Goal: Navigation & Orientation: Find specific page/section

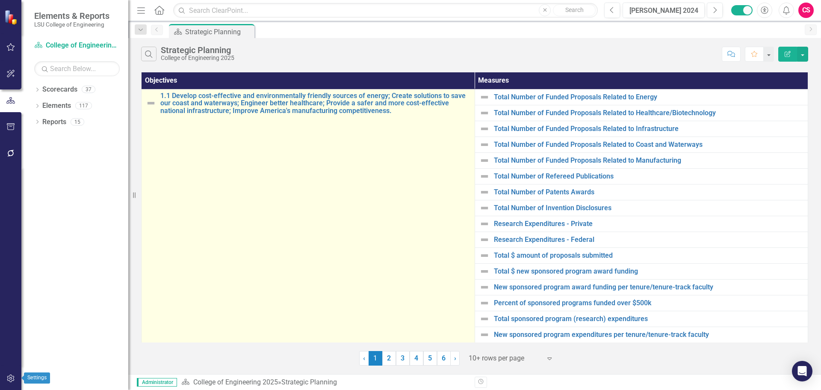
drag, startPoint x: 9, startPoint y: 380, endPoint x: 221, endPoint y: 258, distance: 244.8
click at [221, 258] on td "1.1 Develop cost-effective and environmentally friendly sources of energy; Crea…" at bounding box center [309, 223] width 334 height 269
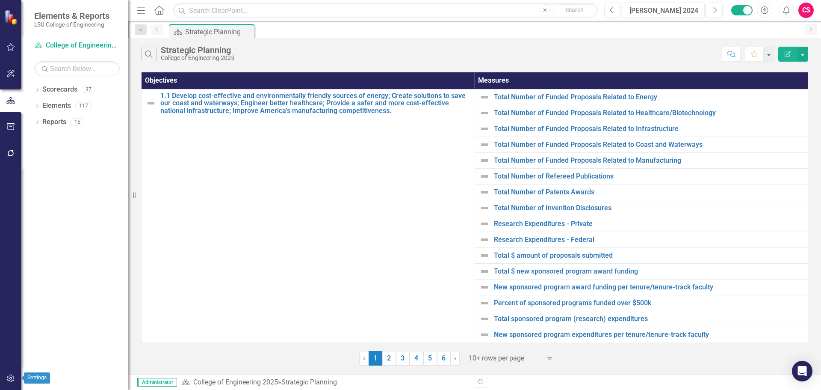
click at [9, 373] on button "button" at bounding box center [10, 379] width 19 height 18
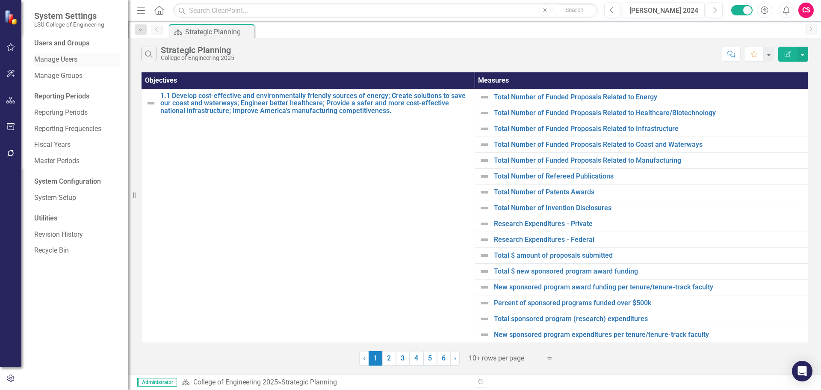
click at [74, 65] on div "Manage Users" at bounding box center [77, 60] width 86 height 14
click at [50, 56] on link "Manage Users" at bounding box center [77, 60] width 86 height 10
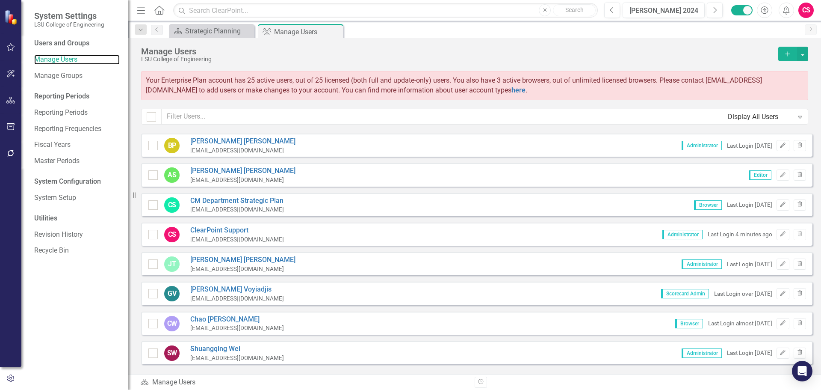
scroll to position [590, 0]
click at [14, 100] on icon "button" at bounding box center [10, 100] width 9 height 7
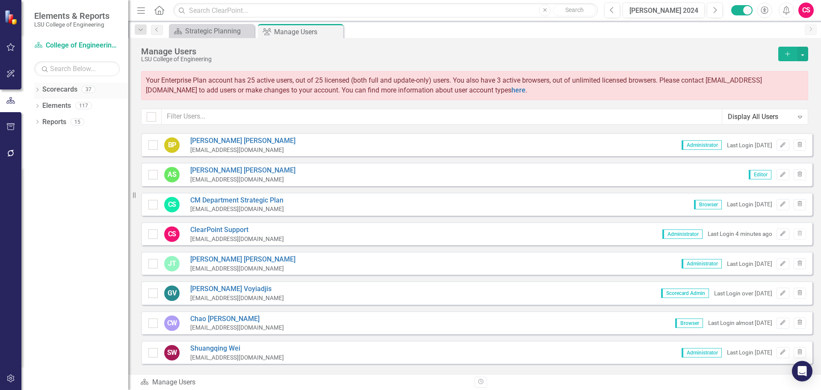
click at [35, 88] on icon "Dropdown" at bounding box center [37, 90] width 6 height 5
click at [42, 103] on icon "Dropdown" at bounding box center [41, 105] width 6 height 5
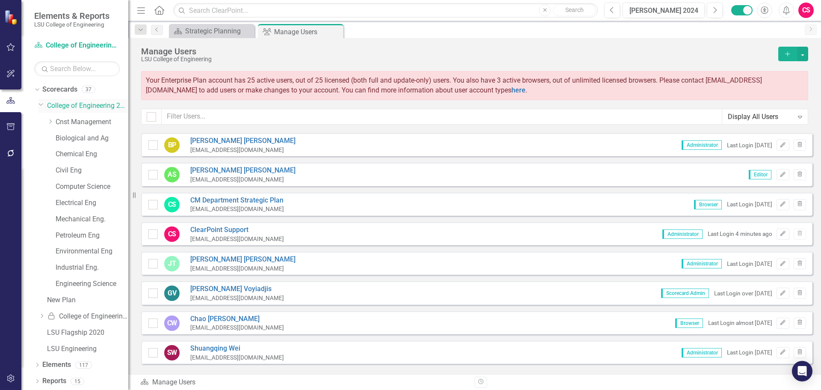
click at [74, 108] on link "College of Engineering 2025" at bounding box center [87, 106] width 81 height 10
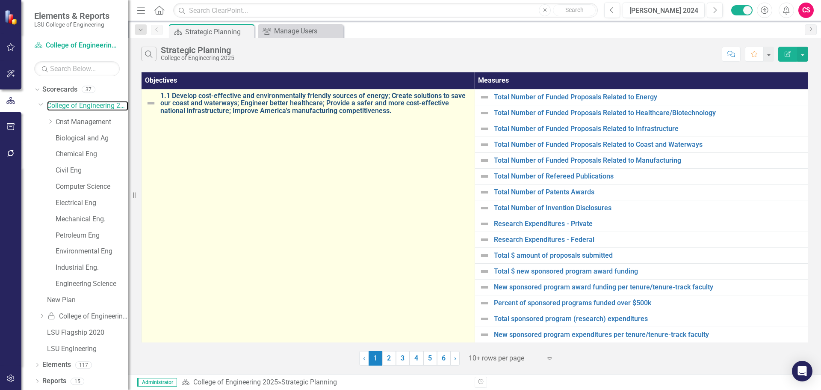
scroll to position [16, 0]
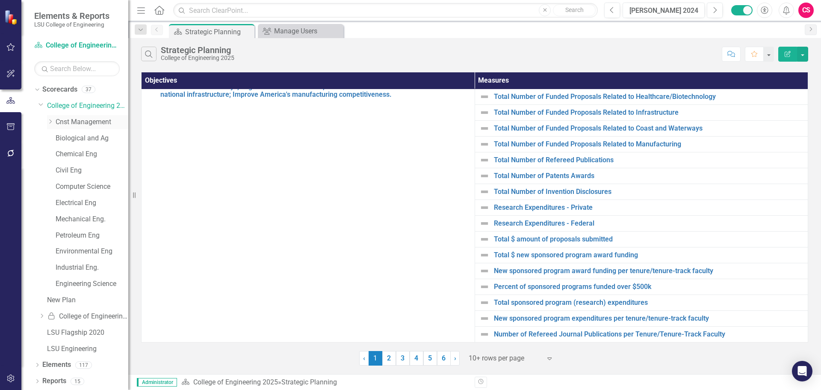
drag, startPoint x: 77, startPoint y: 130, endPoint x: 77, endPoint y: 124, distance: 6.5
click at [79, 124] on link "Cnst Management" at bounding box center [92, 122] width 73 height 10
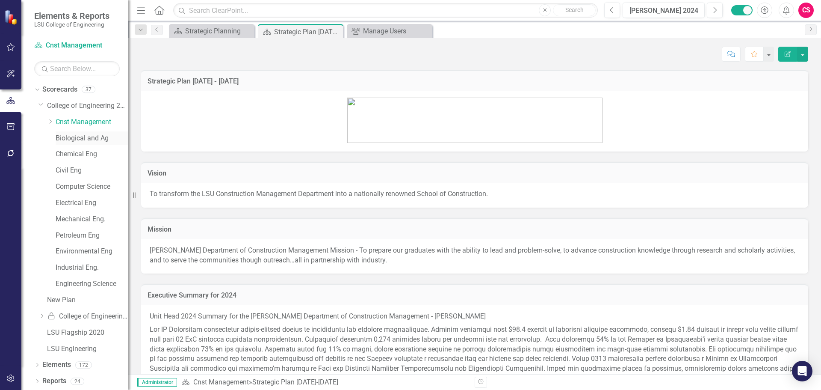
click at [69, 135] on link "Biological and Ag" at bounding box center [92, 138] width 73 height 10
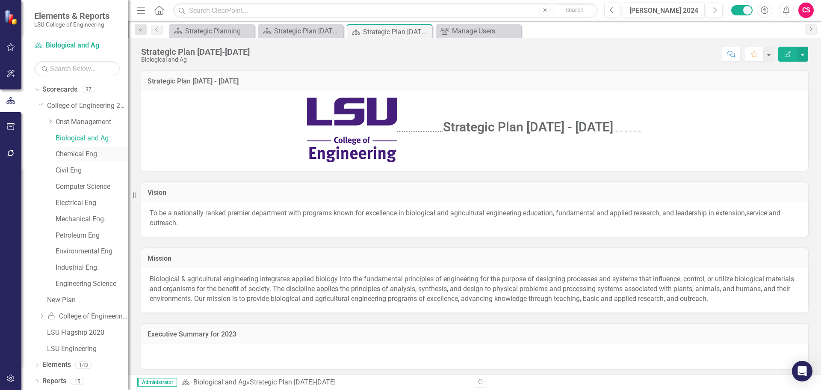
click at [68, 151] on link "Chemical Eng" at bounding box center [92, 154] width 73 height 10
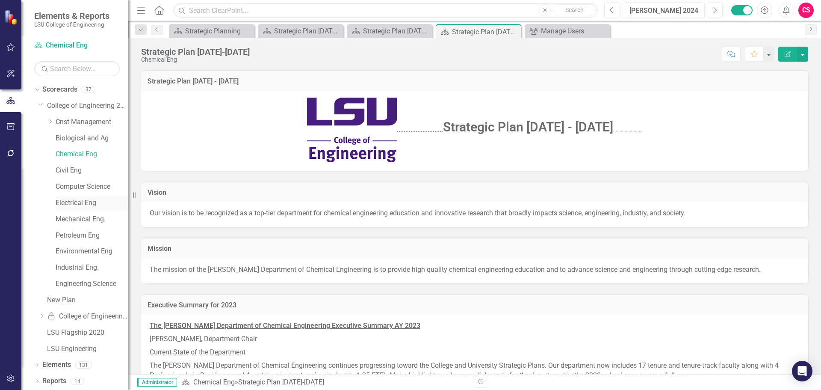
click at [64, 205] on link "Electrical Eng" at bounding box center [92, 203] width 73 height 10
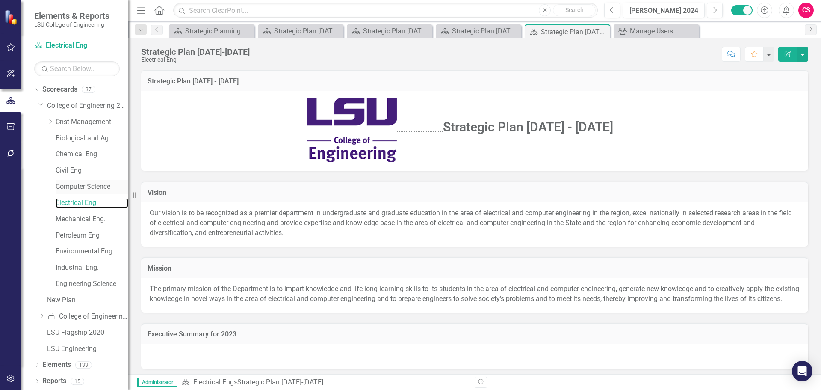
scroll to position [0, 0]
click at [51, 120] on icon "Dropdown" at bounding box center [50, 120] width 6 height 5
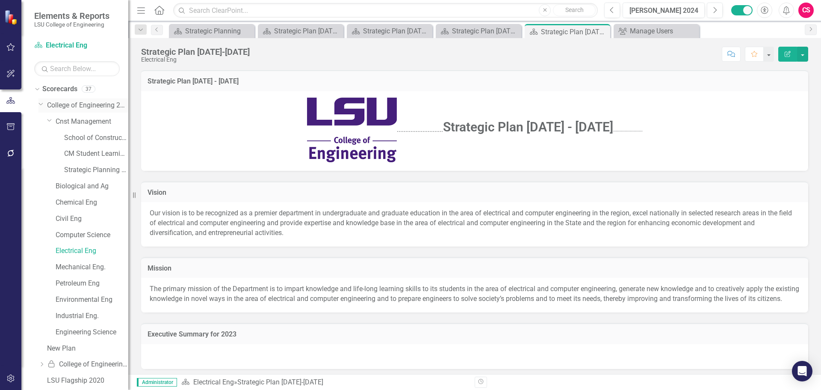
click at [41, 106] on icon "Dropdown" at bounding box center [40, 104] width 5 height 6
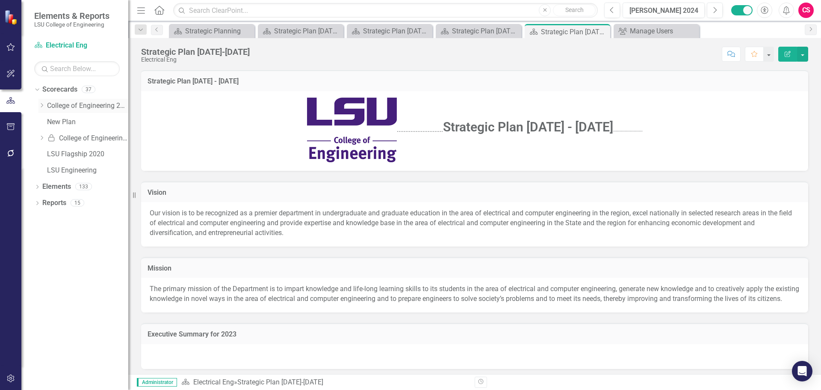
scroll to position [0, 0]
click at [65, 166] on link "LSU Engineering" at bounding box center [87, 171] width 81 height 10
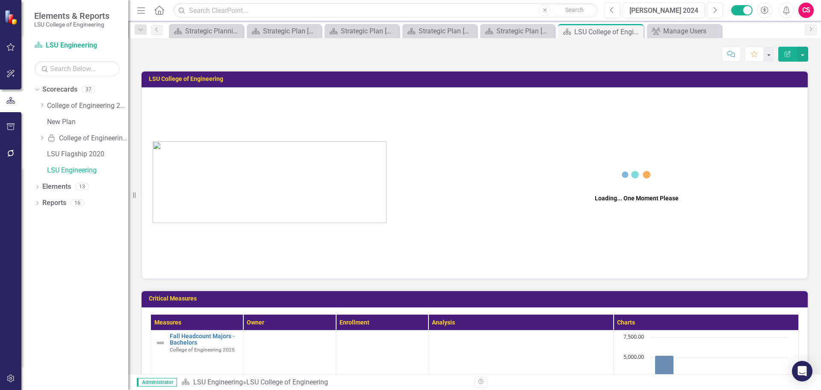
click at [6, 376] on button "button" at bounding box center [10, 379] width 19 height 18
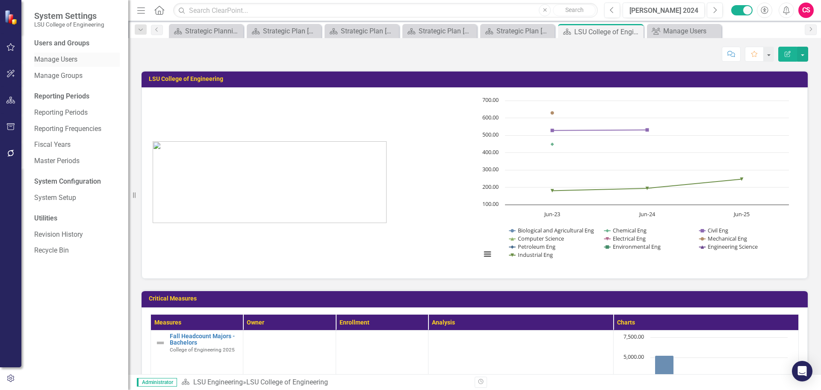
click at [47, 54] on div "Manage Users" at bounding box center [77, 60] width 86 height 14
click at [59, 61] on link "Manage Users" at bounding box center [77, 60] width 86 height 10
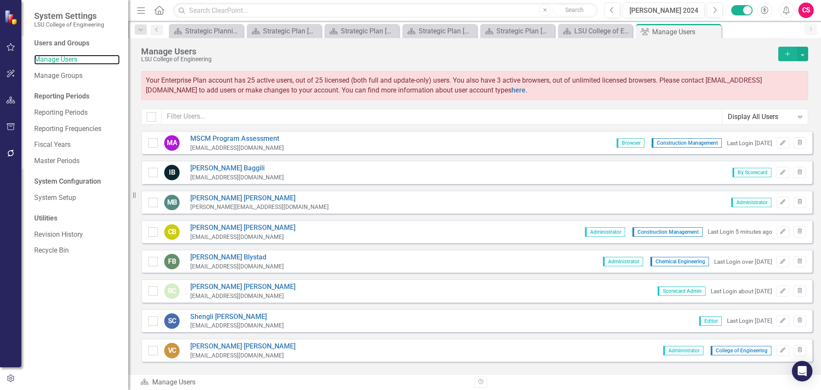
checkbox input "false"
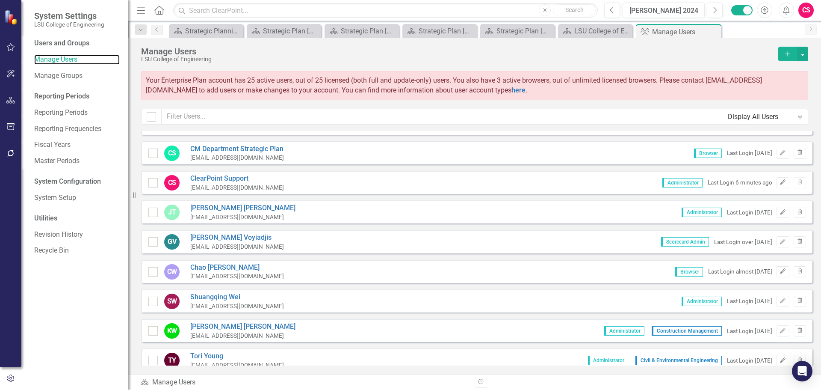
scroll to position [676, 0]
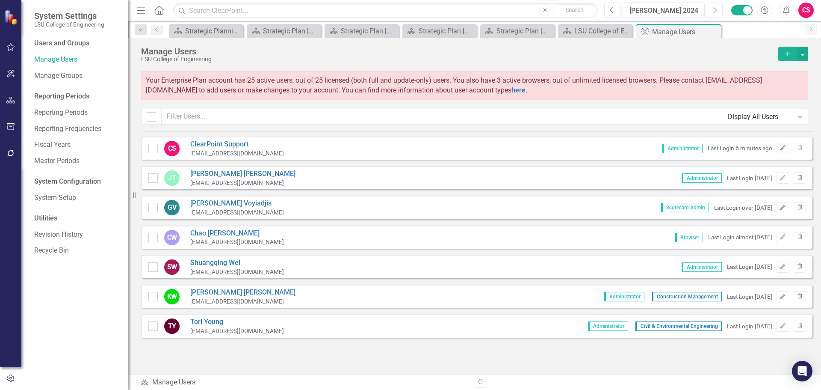
click at [780, 150] on icon "Edit" at bounding box center [783, 147] width 6 height 5
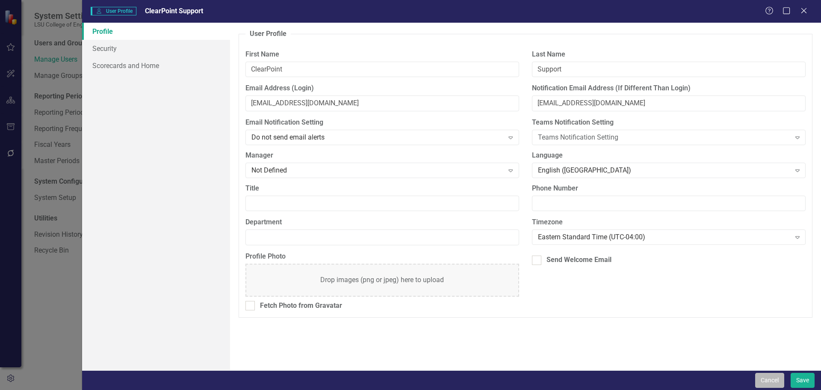
click at [763, 378] on button "Cancel" at bounding box center [769, 380] width 29 height 15
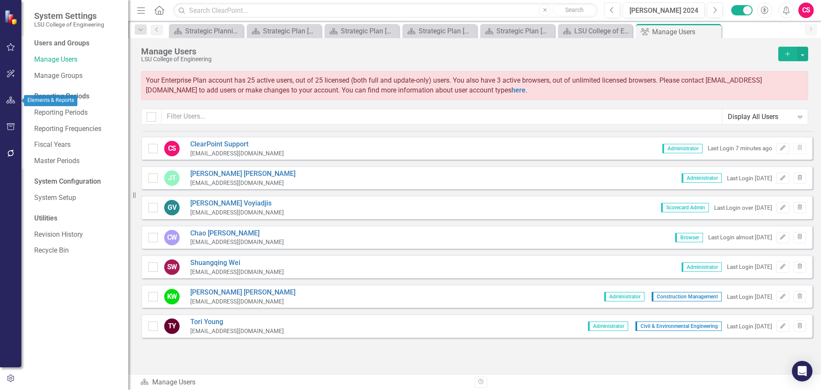
click at [7, 103] on icon "button" at bounding box center [10, 100] width 9 height 7
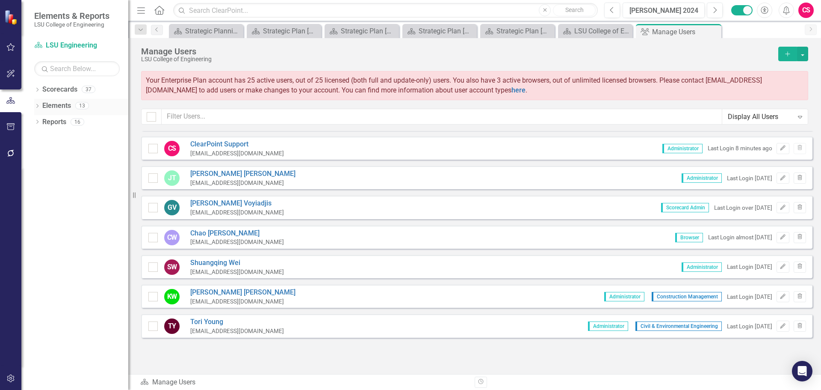
click at [73, 110] on div "Elements 13" at bounding box center [85, 107] width 86 height 16
click at [51, 101] on link "Elements" at bounding box center [56, 106] width 29 height 10
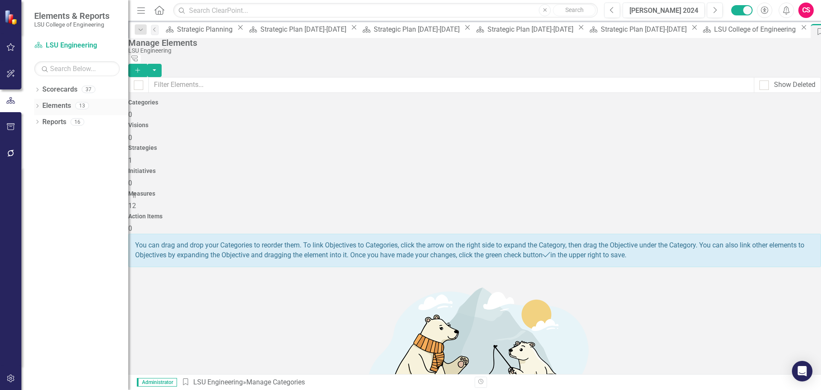
click at [39, 105] on icon "Dropdown" at bounding box center [37, 106] width 6 height 5
click at [38, 205] on icon "Dropdown" at bounding box center [37, 203] width 6 height 5
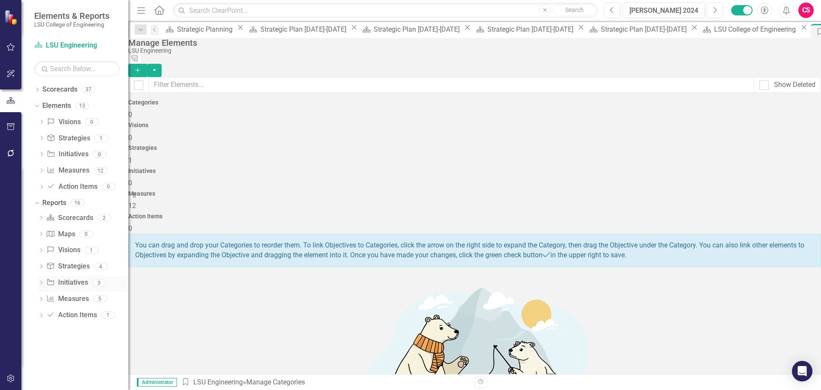
click at [61, 278] on link "Initiative Initiatives" at bounding box center [66, 283] width 41 height 10
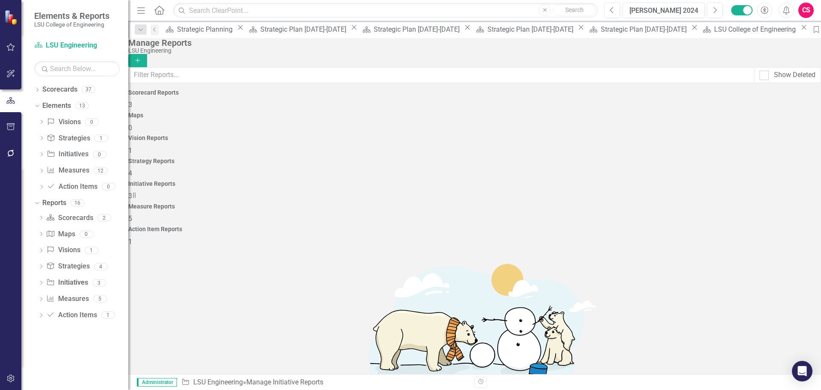
click at [809, 10] on div "CS" at bounding box center [806, 10] width 15 height 15
click at [38, 202] on icon at bounding box center [37, 203] width 4 height 2
click at [36, 106] on icon "Dropdown" at bounding box center [36, 105] width 5 height 6
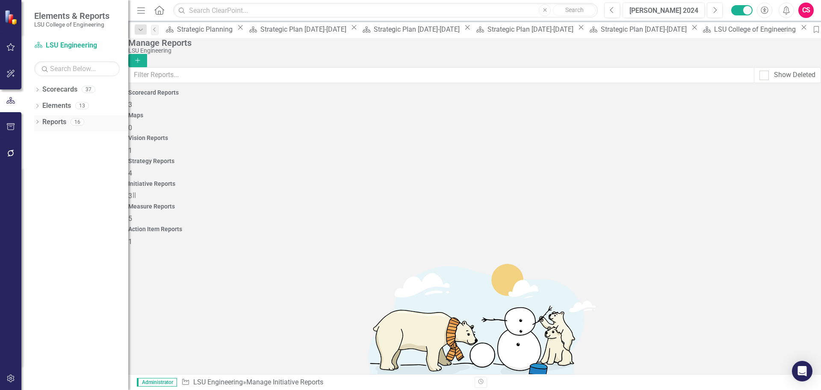
click at [37, 119] on div "Dropdown" at bounding box center [37, 122] width 6 height 7
click at [35, 104] on icon "Dropdown" at bounding box center [37, 106] width 6 height 5
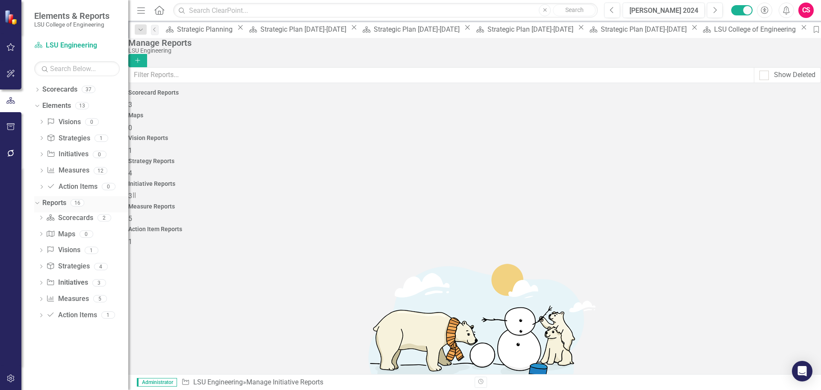
click at [36, 203] on icon "Dropdown" at bounding box center [36, 202] width 5 height 6
click at [36, 103] on icon "Dropdown" at bounding box center [36, 105] width 5 height 6
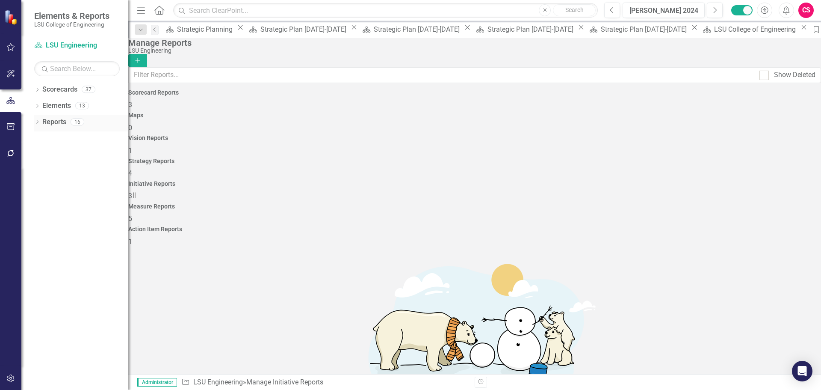
click at [38, 121] on icon "Dropdown" at bounding box center [37, 122] width 6 height 5
click at [37, 124] on icon "Dropdown" at bounding box center [36, 121] width 5 height 6
click at [38, 90] on icon "Dropdown" at bounding box center [37, 90] width 6 height 5
click at [38, 90] on icon at bounding box center [37, 90] width 4 height 2
click at [34, 89] on icon "Dropdown" at bounding box center [37, 90] width 6 height 5
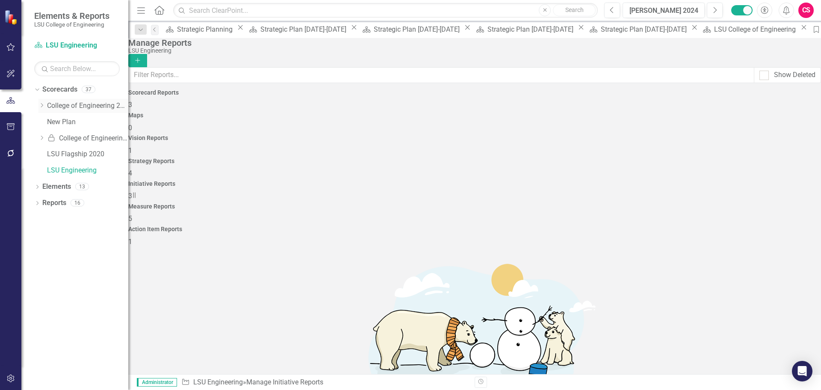
click at [42, 105] on icon "Dropdown" at bounding box center [41, 105] width 6 height 5
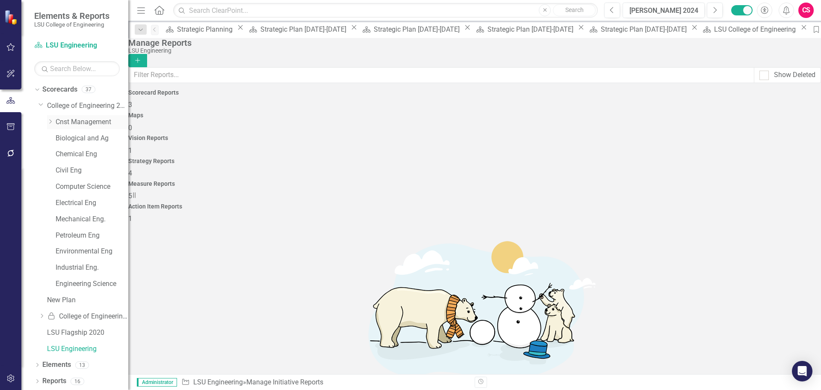
click at [51, 121] on icon at bounding box center [51, 121] width 2 height 4
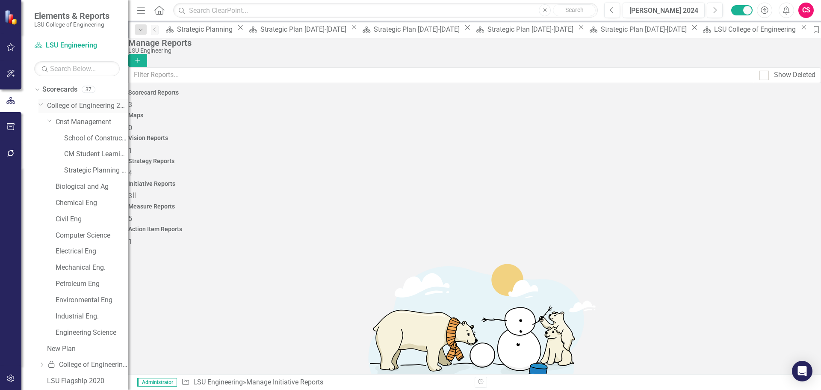
click at [41, 105] on icon at bounding box center [41, 105] width 4 height 2
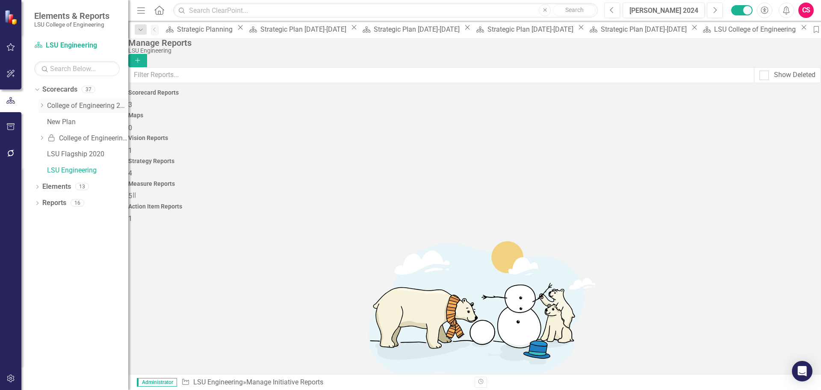
click at [41, 105] on icon "Dropdown" at bounding box center [41, 105] width 6 height 5
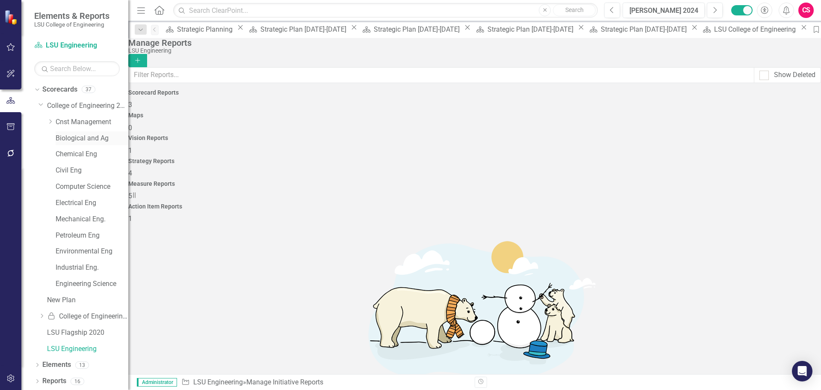
scroll to position [0, 0]
click at [40, 101] on icon "Dropdown" at bounding box center [40, 104] width 5 height 6
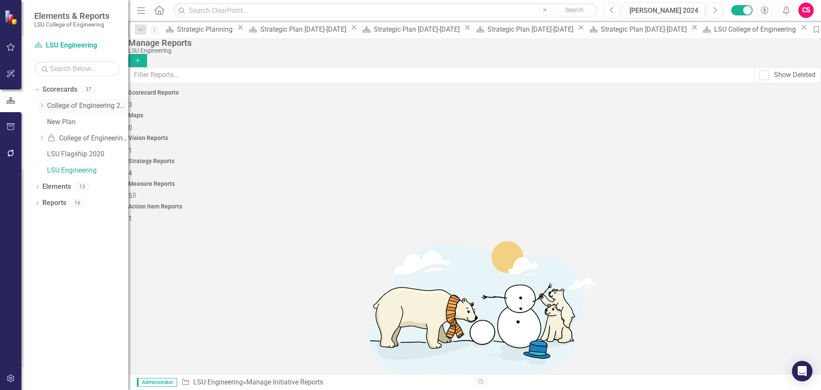
scroll to position [0, 0]
click at [262, 34] on div "Strategic Plan [DATE]-[DATE]" at bounding box center [304, 29] width 89 height 11
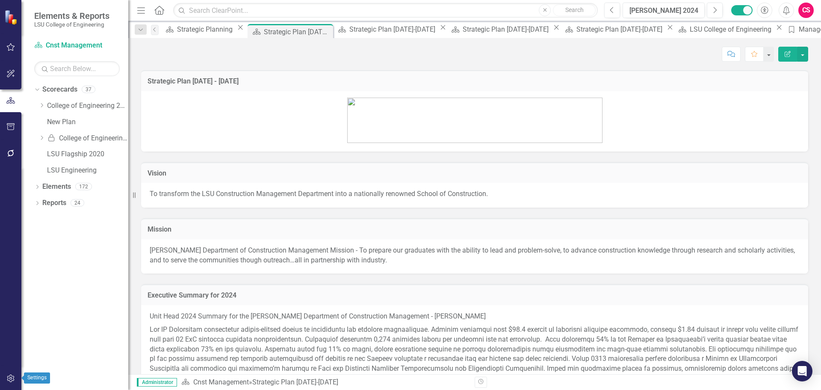
click at [9, 374] on button "button" at bounding box center [10, 379] width 19 height 18
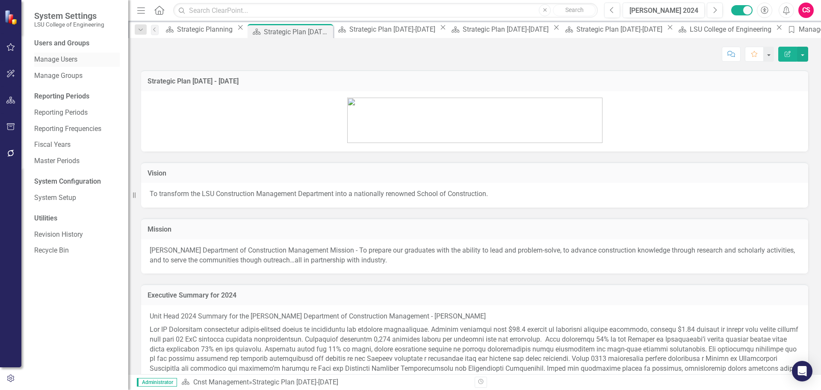
click at [52, 61] on link "Manage Users" at bounding box center [77, 60] width 86 height 10
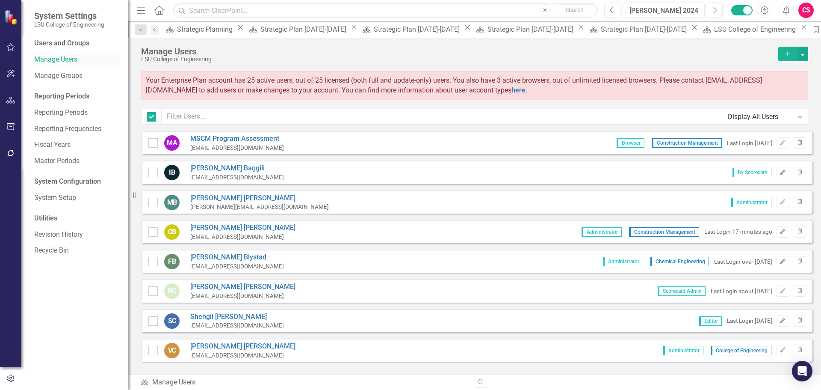
checkbox input "false"
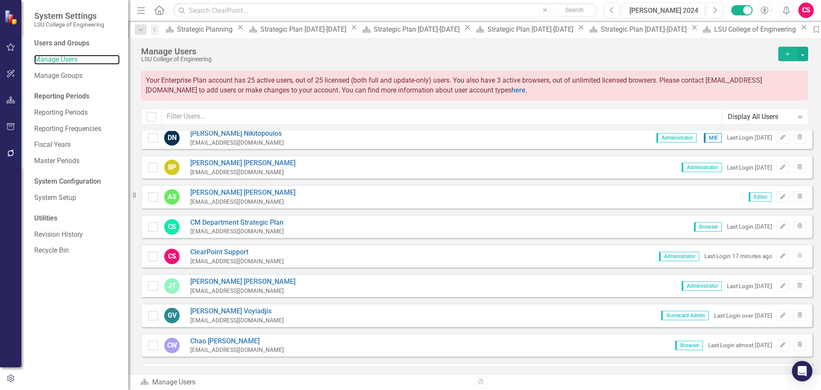
scroll to position [590, 0]
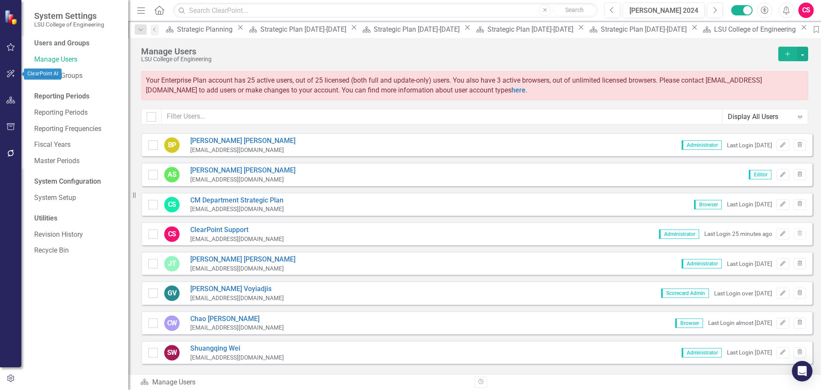
click at [9, 93] on button "button" at bounding box center [10, 101] width 19 height 18
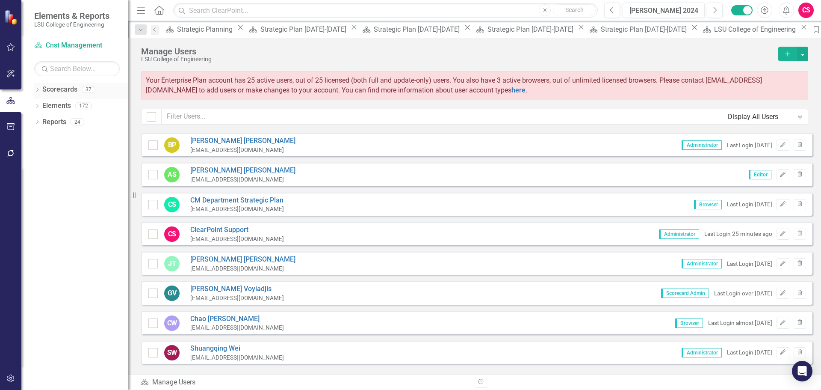
click at [37, 89] on icon "Dropdown" at bounding box center [37, 90] width 6 height 5
click at [41, 107] on icon "Dropdown" at bounding box center [41, 105] width 6 height 5
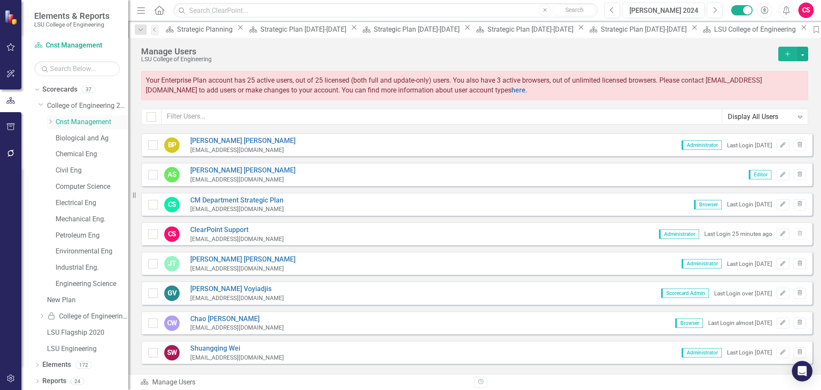
click at [48, 122] on icon "Dropdown" at bounding box center [50, 121] width 6 height 5
click at [75, 123] on link "Cnst Management" at bounding box center [92, 122] width 73 height 10
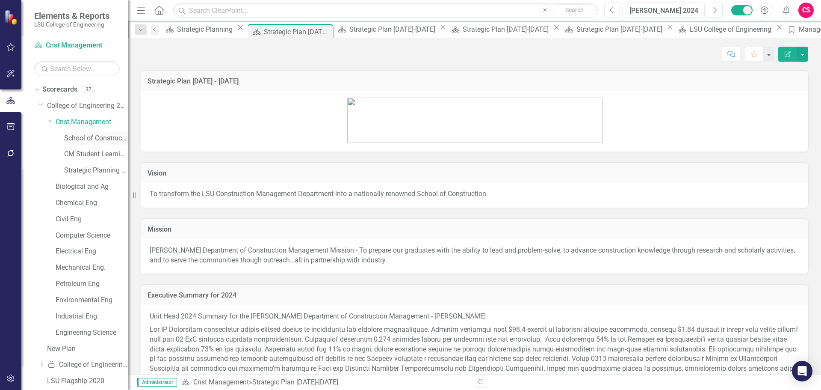
click at [86, 139] on link "School of Construction" at bounding box center [96, 138] width 64 height 10
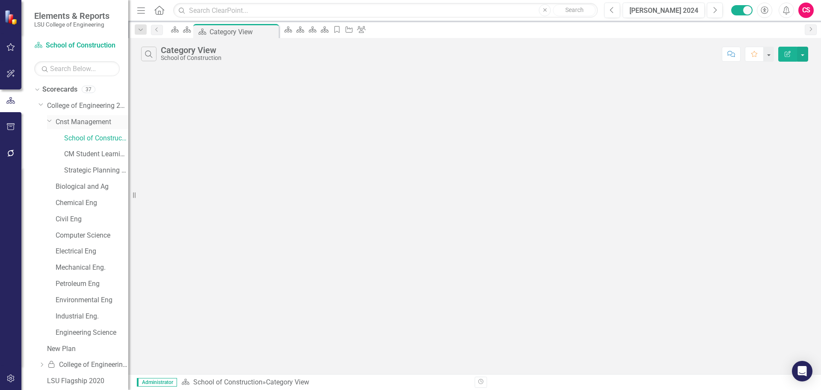
click at [84, 119] on link "Cnst Management" at bounding box center [92, 122] width 73 height 10
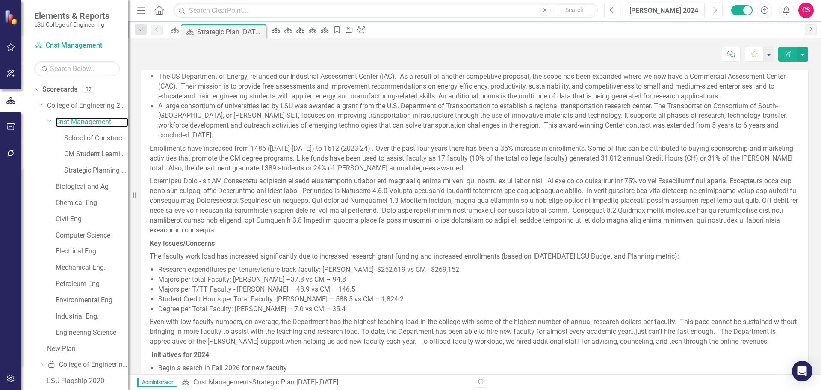
scroll to position [271, 0]
